Goal: Task Accomplishment & Management: Manage account settings

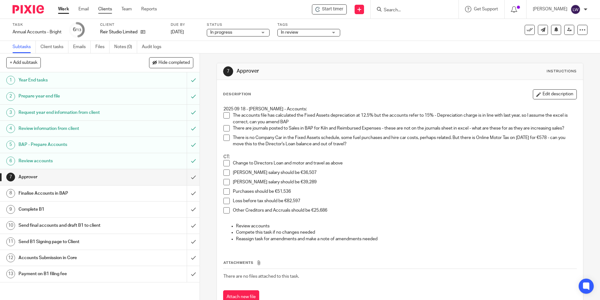
click at [103, 9] on link "Clients" at bounding box center [105, 9] width 14 height 6
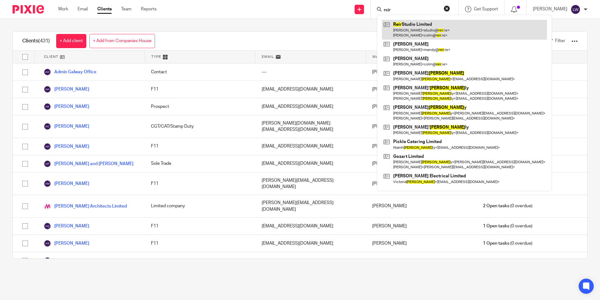
type input "reir"
click at [431, 25] on link at bounding box center [464, 29] width 165 height 19
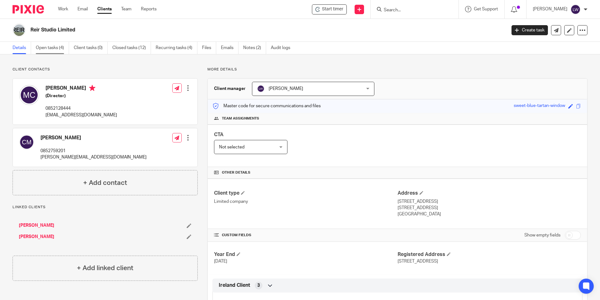
click at [51, 44] on link "Open tasks (4)" at bounding box center [52, 48] width 33 height 12
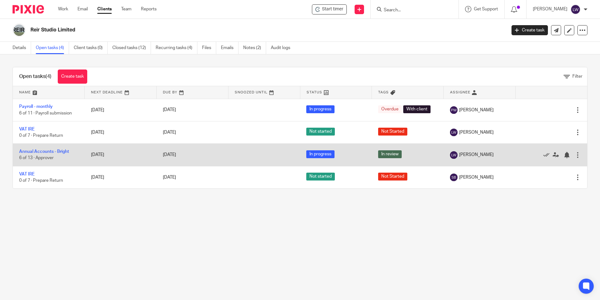
click at [45, 149] on td "Annual Accounts - Bright 6 of 13 · Approver" at bounding box center [49, 155] width 72 height 22
click at [45, 149] on link "Annual Accounts - Bright" at bounding box center [44, 151] width 50 height 4
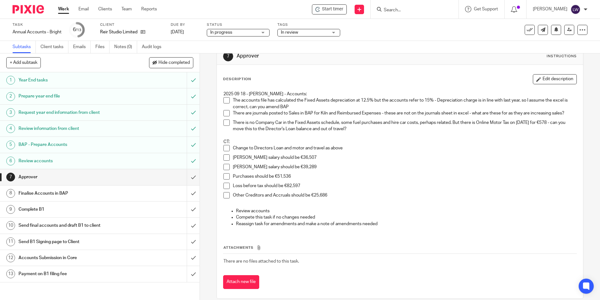
scroll to position [23, 0]
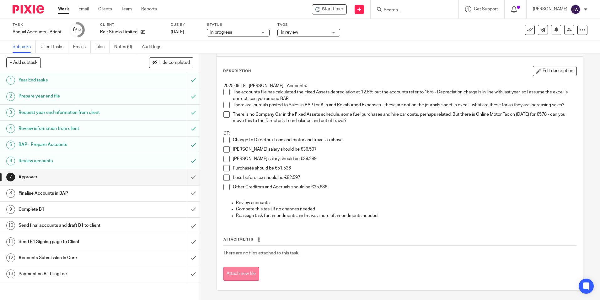
click at [241, 273] on button "Attach new file" at bounding box center [241, 274] width 36 height 14
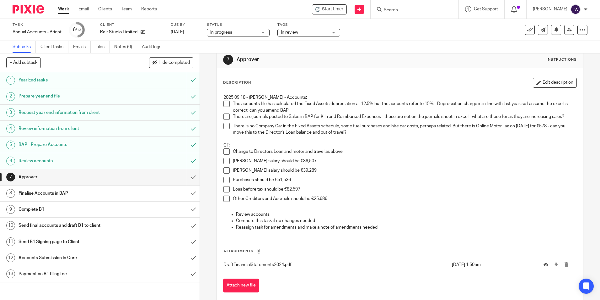
scroll to position [23, 0]
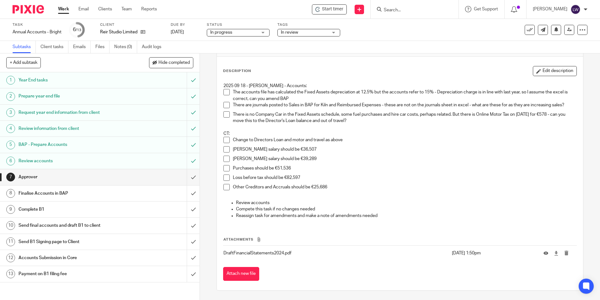
click at [225, 92] on span at bounding box center [227, 92] width 6 height 6
click at [225, 108] on span at bounding box center [227, 105] width 6 height 6
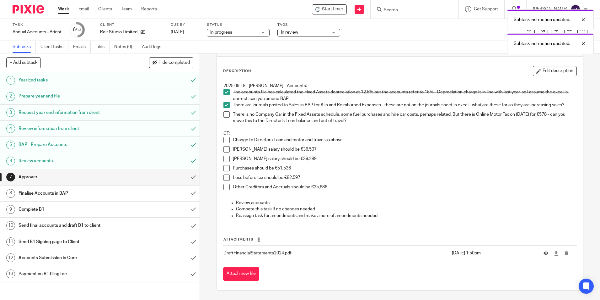
click at [226, 115] on span at bounding box center [227, 114] width 6 height 6
click at [226, 143] on li "Change to Directors Loan and motor and travel as above" at bounding box center [400, 141] width 353 height 9
click at [226, 139] on span at bounding box center [227, 140] width 6 height 6
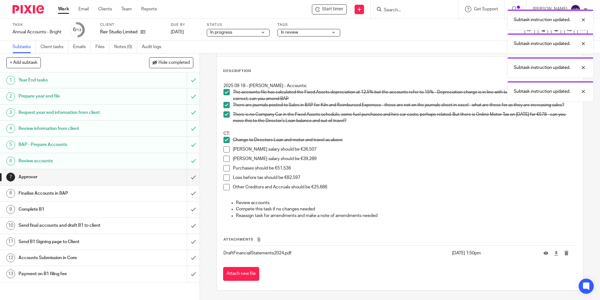
click at [225, 149] on span at bounding box center [227, 149] width 6 height 6
click at [225, 157] on span at bounding box center [227, 158] width 6 height 6
click at [226, 166] on span at bounding box center [227, 168] width 6 height 6
click at [225, 177] on span at bounding box center [227, 177] width 6 height 6
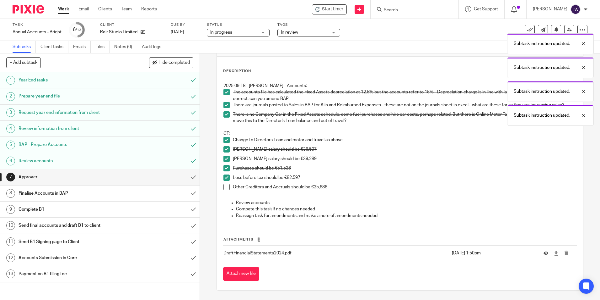
click at [225, 188] on span at bounding box center [227, 187] width 6 height 6
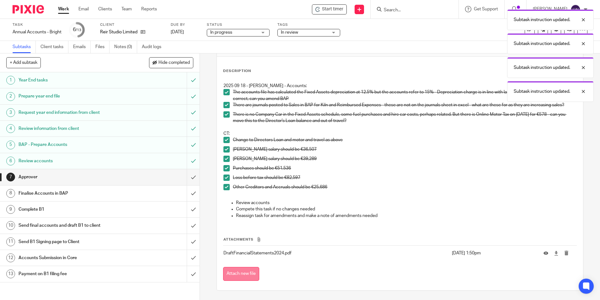
click at [240, 272] on button "Attach new file" at bounding box center [241, 274] width 36 height 14
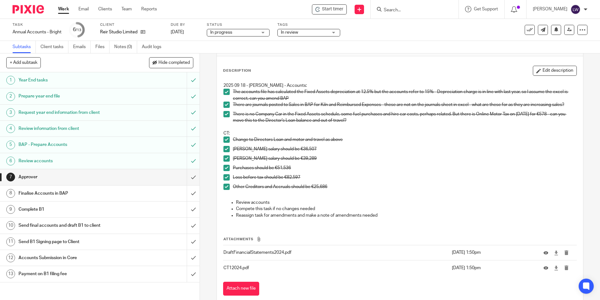
scroll to position [38, 0]
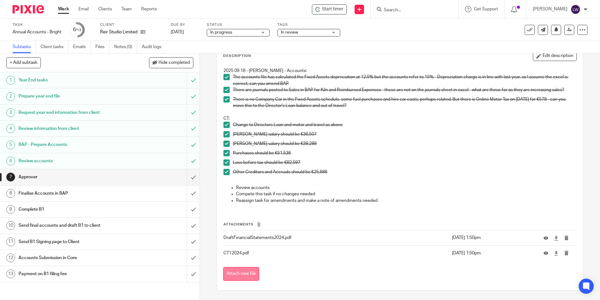
click at [238, 275] on button "Attach new file" at bounding box center [241, 274] width 36 height 14
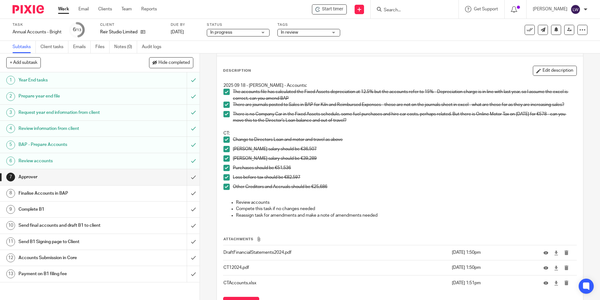
scroll to position [53, 0]
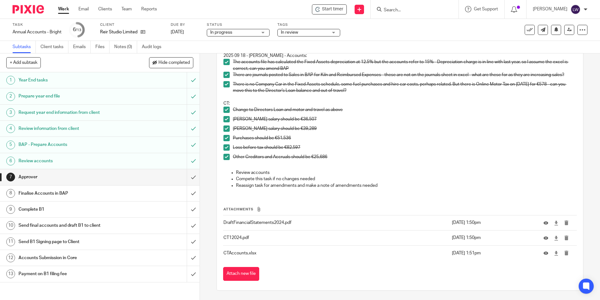
click at [238, 252] on p "CTAccounts.xlsx" at bounding box center [336, 253] width 225 height 6
click at [565, 252] on icon "submit" at bounding box center [567, 252] width 5 height 5
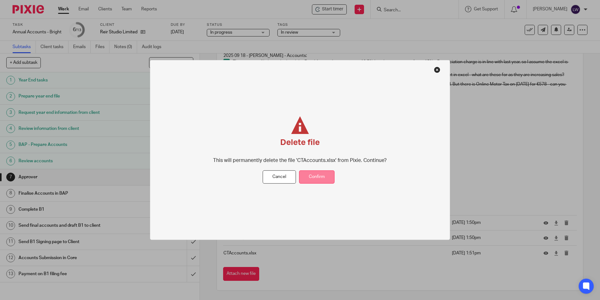
click at [312, 175] on button "Confirm" at bounding box center [316, 177] width 35 height 14
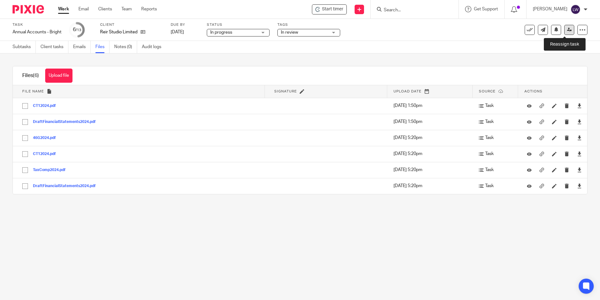
click at [565, 27] on link at bounding box center [570, 30] width 10 height 10
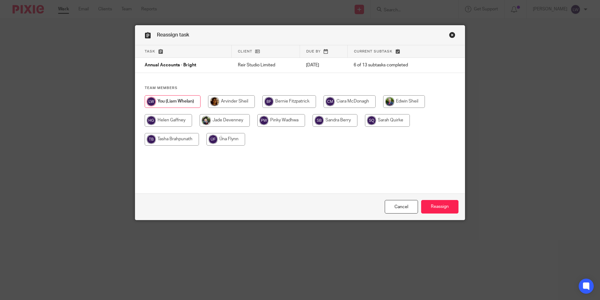
click at [234, 102] on input "radio" at bounding box center [231, 101] width 47 height 13
radio input "true"
click at [437, 210] on input "Reassign" at bounding box center [439, 207] width 37 height 14
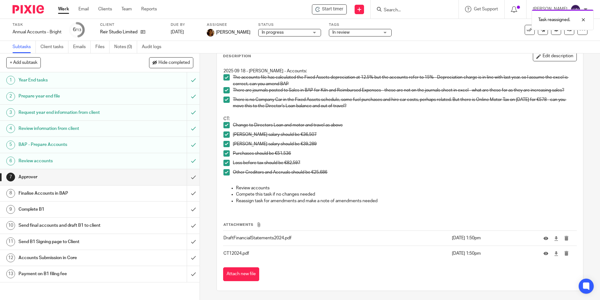
scroll to position [38, 0]
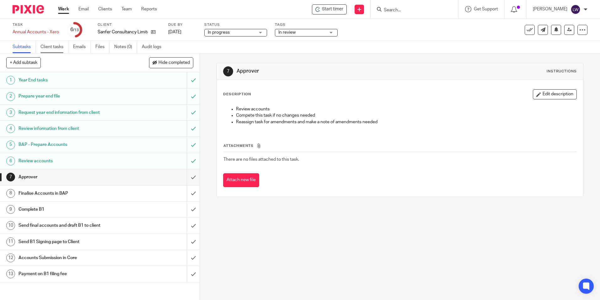
click at [51, 44] on link "Client tasks" at bounding box center [55, 47] width 28 height 12
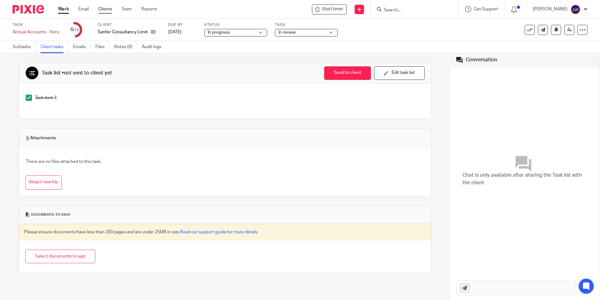
click at [101, 8] on link "Clients" at bounding box center [105, 9] width 14 height 6
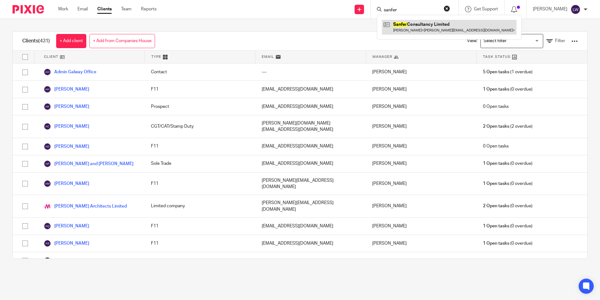
type input "sanfer"
click at [426, 30] on link at bounding box center [449, 27] width 135 height 14
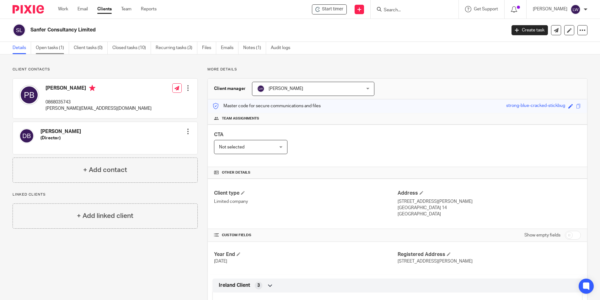
click at [55, 46] on link "Open tasks (1)" at bounding box center [52, 48] width 33 height 12
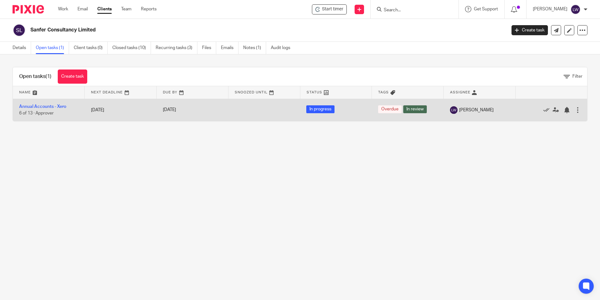
click at [48, 104] on td "Annual Accounts - Xero 6 of 13 · Approver" at bounding box center [49, 110] width 72 height 22
click at [37, 106] on link "Annual Accounts - Xero" at bounding box center [42, 106] width 47 height 4
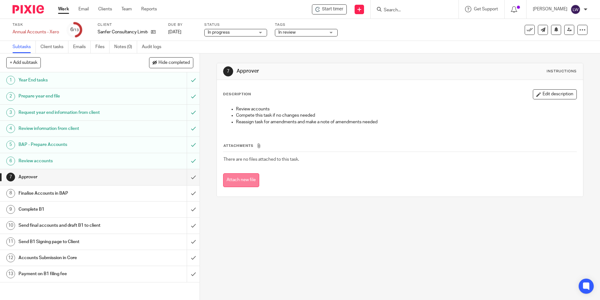
drag, startPoint x: 243, startPoint y: 176, endPoint x: 104, endPoint y: 187, distance: 139.5
click at [243, 176] on button "Attach new file" at bounding box center [241, 180] width 36 height 14
click at [234, 181] on button "Attach new file" at bounding box center [241, 180] width 36 height 14
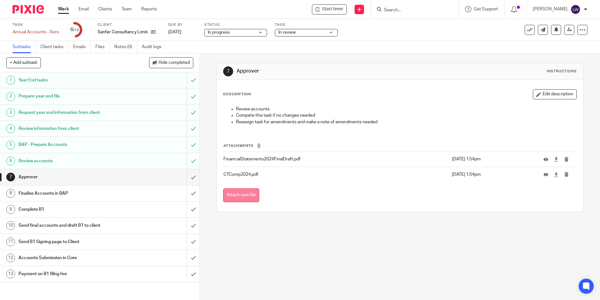
click at [233, 195] on button "Attach new file" at bounding box center [241, 195] width 36 height 14
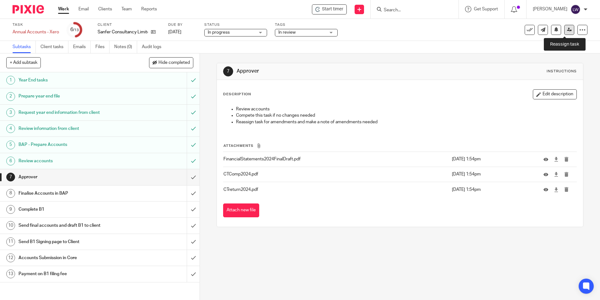
click at [567, 28] on icon at bounding box center [569, 29] width 5 height 5
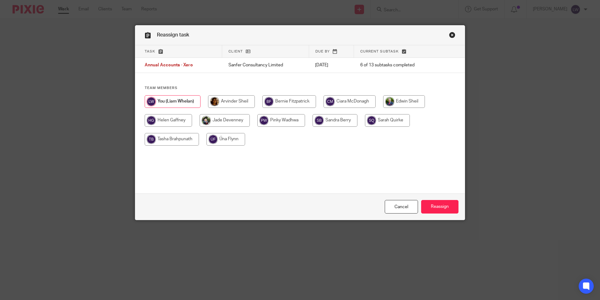
click at [231, 102] on input "radio" at bounding box center [231, 101] width 47 height 13
radio input "true"
click at [439, 203] on input "Reassign" at bounding box center [439, 207] width 37 height 14
